Goal: Find specific page/section: Find specific page/section

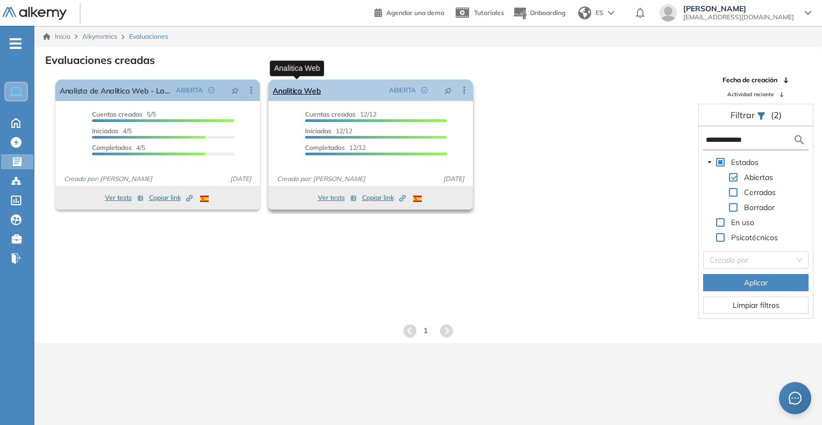
click at [298, 94] on link "Analitica Web" at bounding box center [297, 91] width 48 height 22
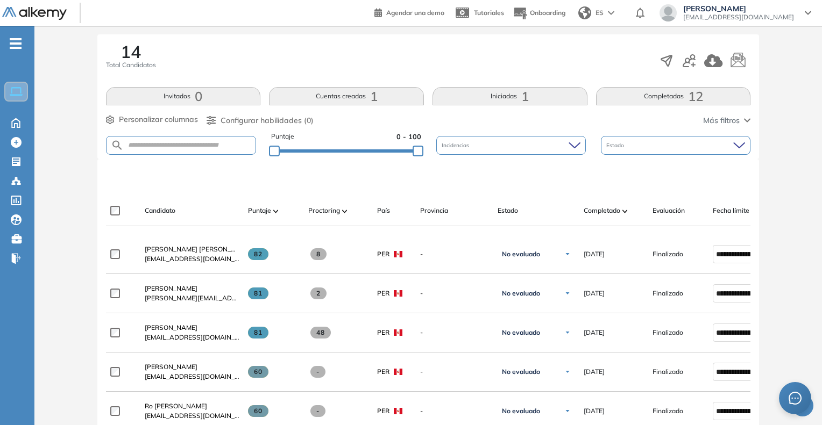
scroll to position [161, 0]
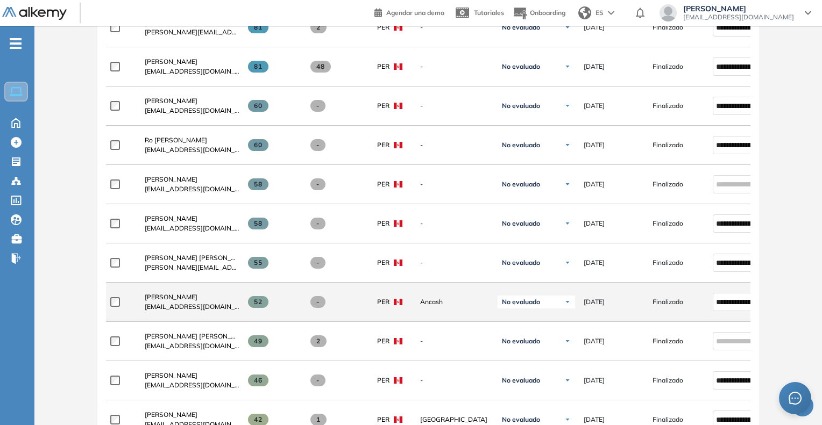
scroll to position [430, 0]
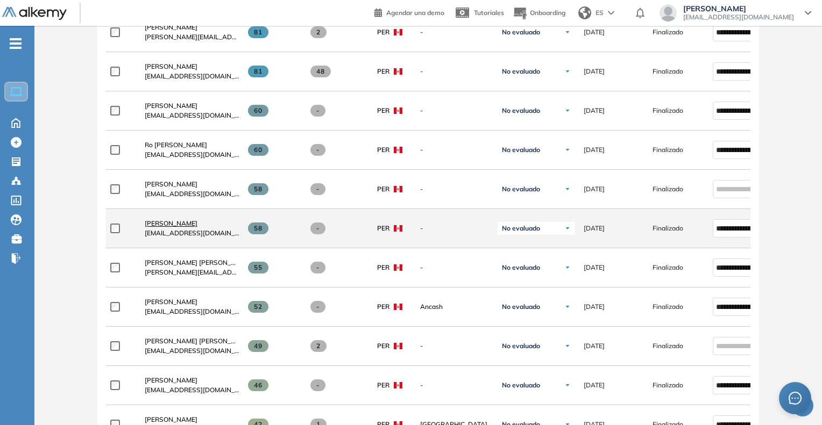
click at [169, 228] on span "[PERSON_NAME]" at bounding box center [171, 223] width 53 height 8
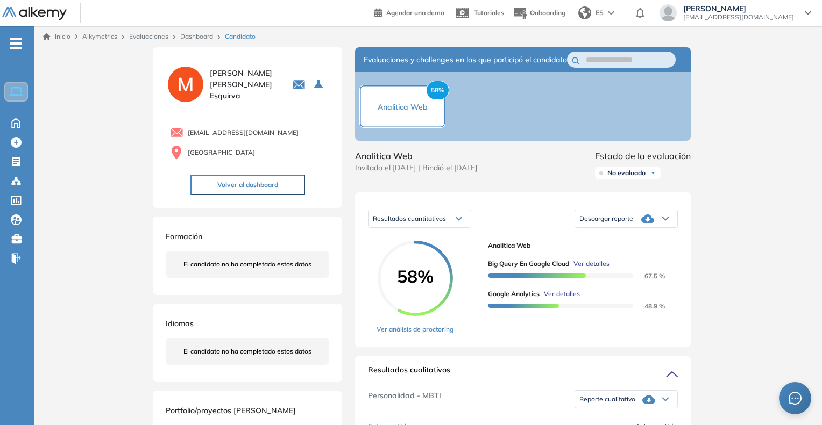
click at [179, 38] on div "Dashboard" at bounding box center [198, 37] width 45 height 10
click at [195, 35] on link "Dashboard" at bounding box center [196, 36] width 33 height 8
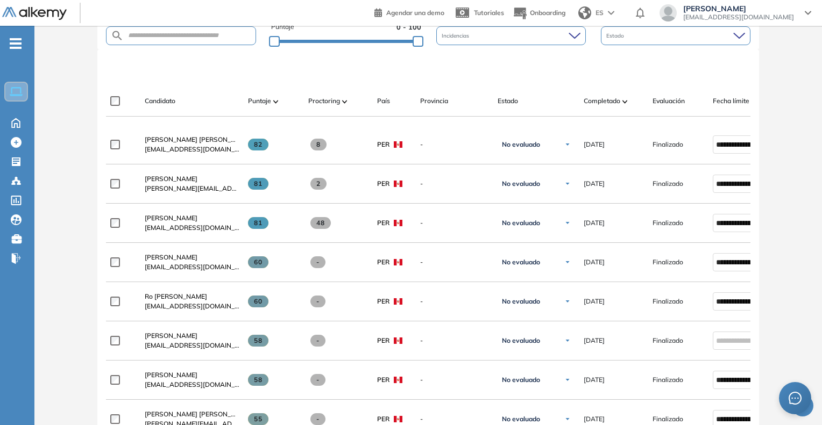
scroll to position [261, 0]
